Goal: Task Accomplishment & Management: Manage account settings

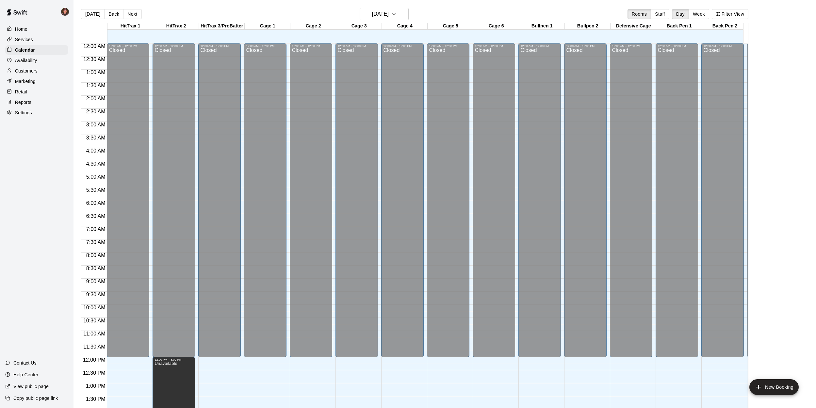
scroll to position [236, 0]
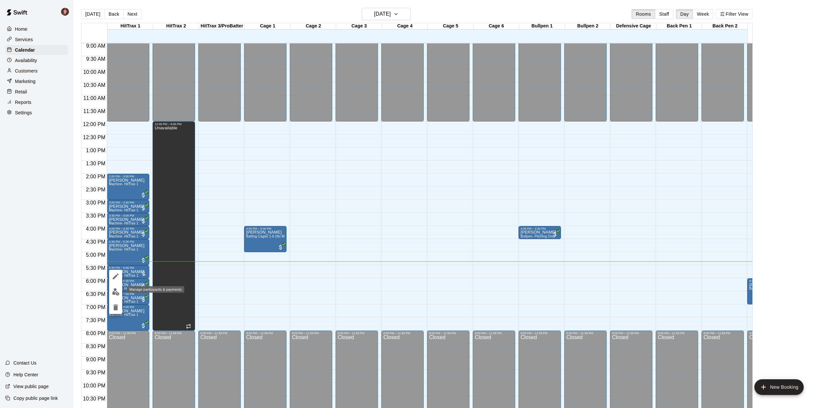
click at [117, 294] on img "edit" at bounding box center [116, 292] width 8 height 8
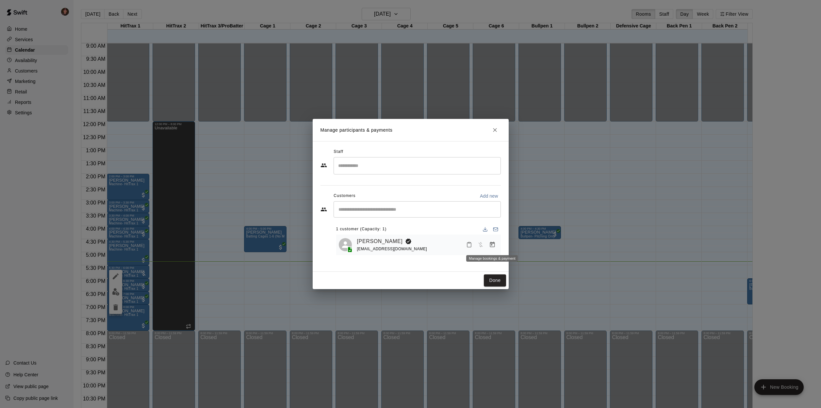
click at [493, 245] on icon "Manage bookings & payment" at bounding box center [492, 244] width 7 height 7
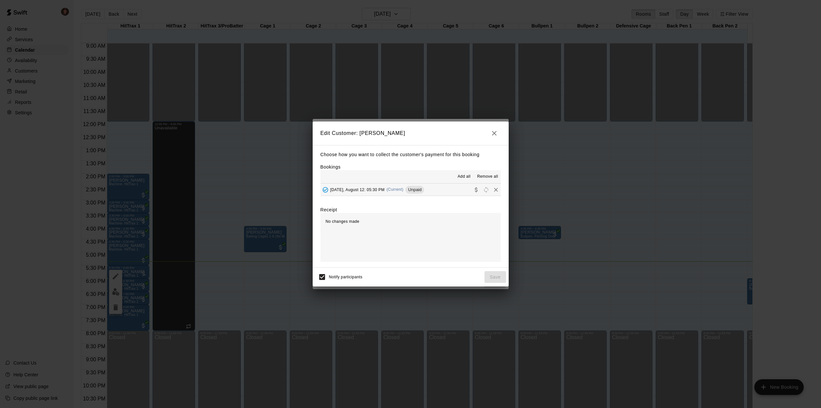
click at [380, 191] on span "[DATE], August 12: 05:30 PM" at bounding box center [357, 189] width 55 height 5
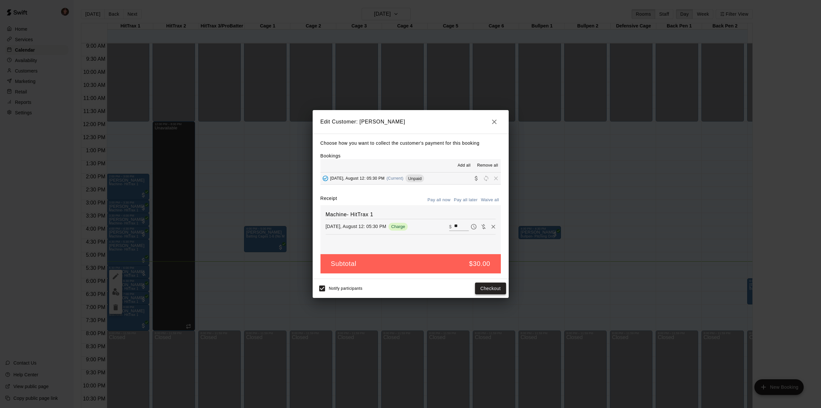
click at [490, 285] on button "Checkout" at bounding box center [490, 289] width 31 height 12
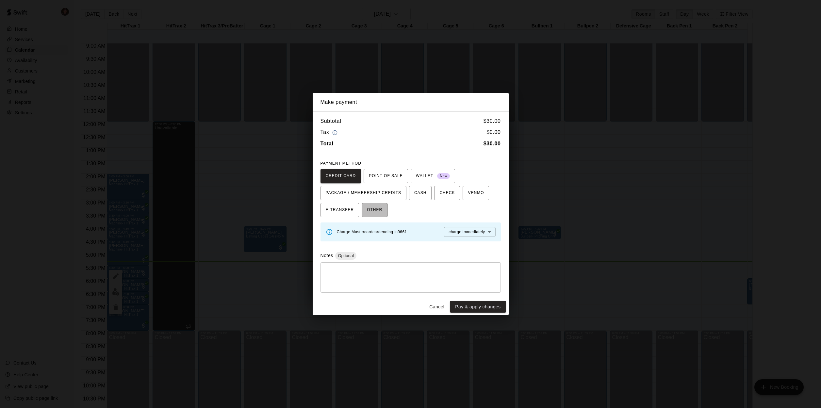
click at [376, 211] on span "OTHER" at bounding box center [374, 210] width 15 height 10
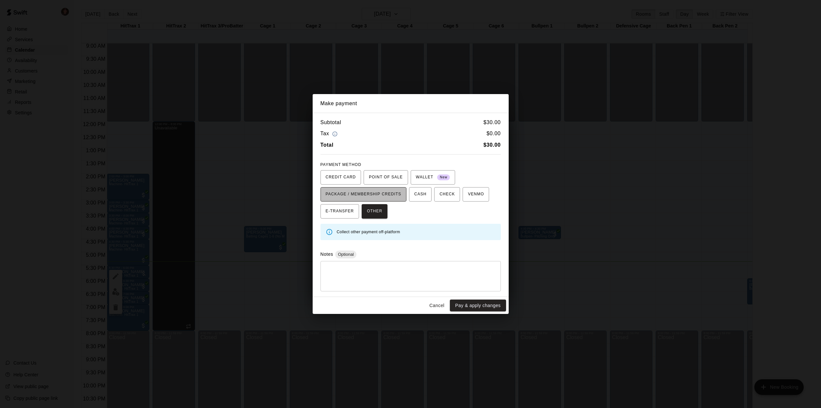
click at [337, 191] on span "PACKAGE / MEMBERSHIP CREDITS" at bounding box center [364, 194] width 76 height 10
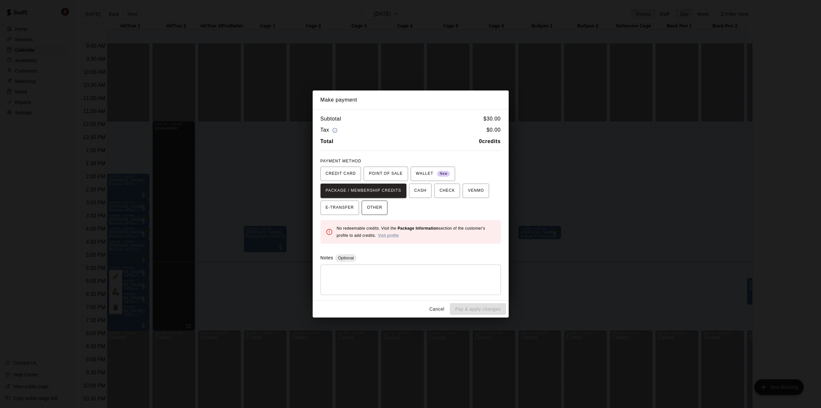
click at [377, 211] on span "OTHER" at bounding box center [374, 208] width 15 height 10
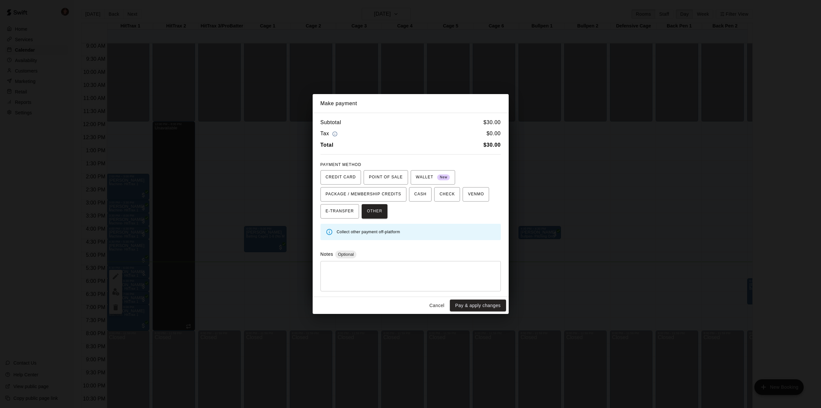
click at [438, 304] on button "Cancel" at bounding box center [436, 306] width 21 height 12
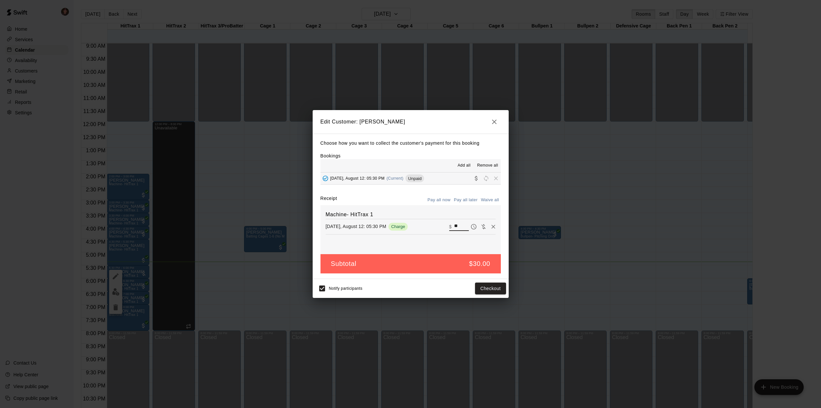
click at [454, 223] on input "**" at bounding box center [461, 226] width 14 height 8
type input "*"
click at [501, 290] on button "Save" at bounding box center [495, 289] width 22 height 12
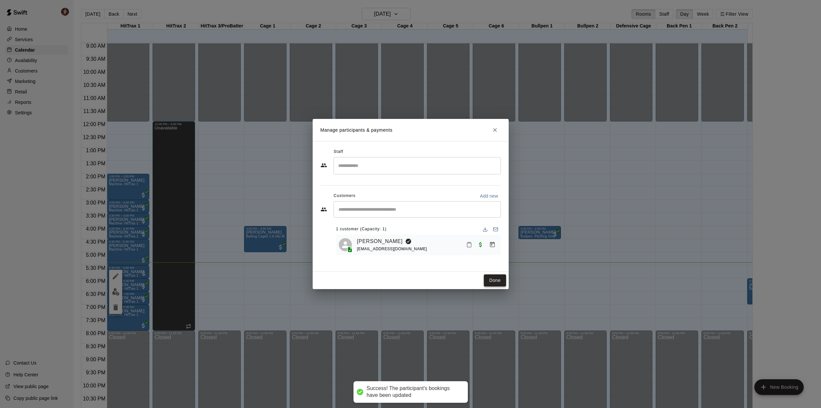
click at [491, 277] on button "Done" at bounding box center [495, 280] width 22 height 12
